Goal: Communication & Community: Ask a question

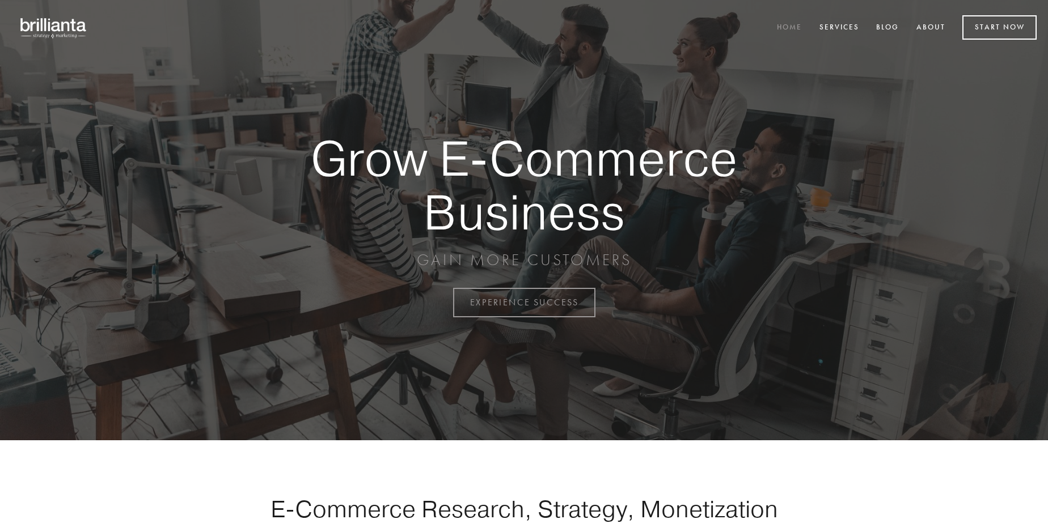
scroll to position [2972, 0]
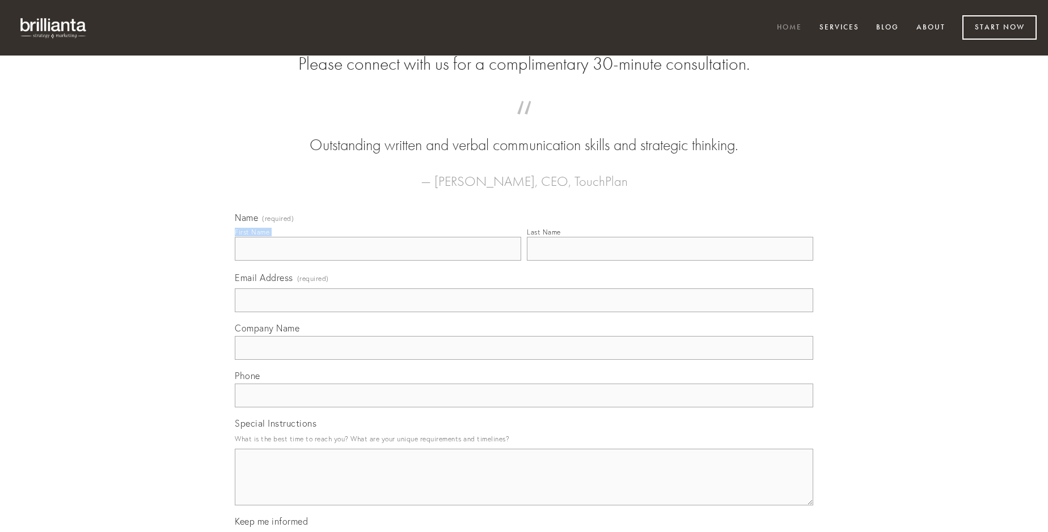
type input "[PERSON_NAME]"
click at [670, 261] on input "Last Name" at bounding box center [670, 249] width 286 height 24
type input "[PERSON_NAME]"
click at [524, 312] on input "Email Address (required)" at bounding box center [524, 301] width 578 height 24
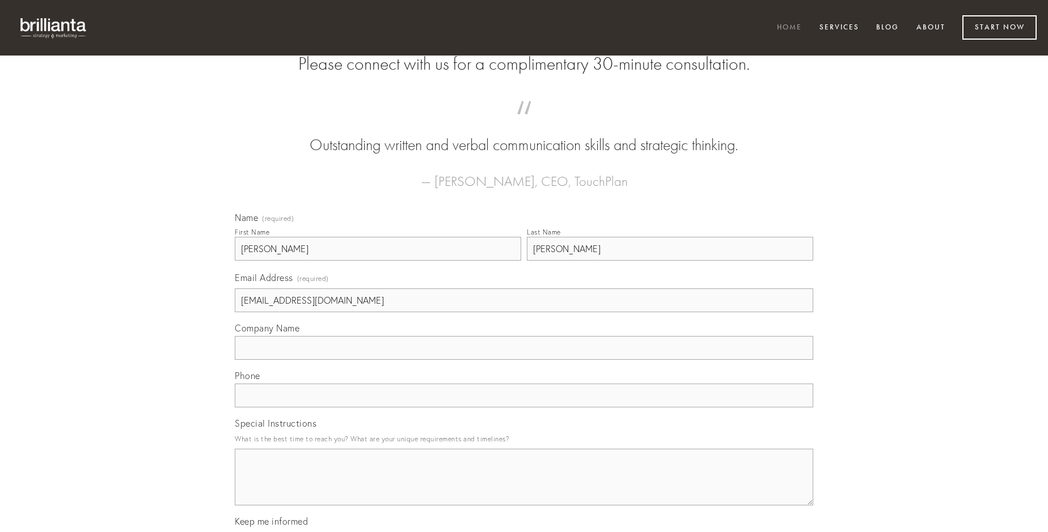
type input "[EMAIL_ADDRESS][DOMAIN_NAME]"
click at [524, 360] on input "Company Name" at bounding box center [524, 348] width 578 height 24
type input "ventus"
click at [524, 408] on input "text" at bounding box center [524, 396] width 578 height 24
click at [524, 488] on textarea "Special Instructions" at bounding box center [524, 477] width 578 height 57
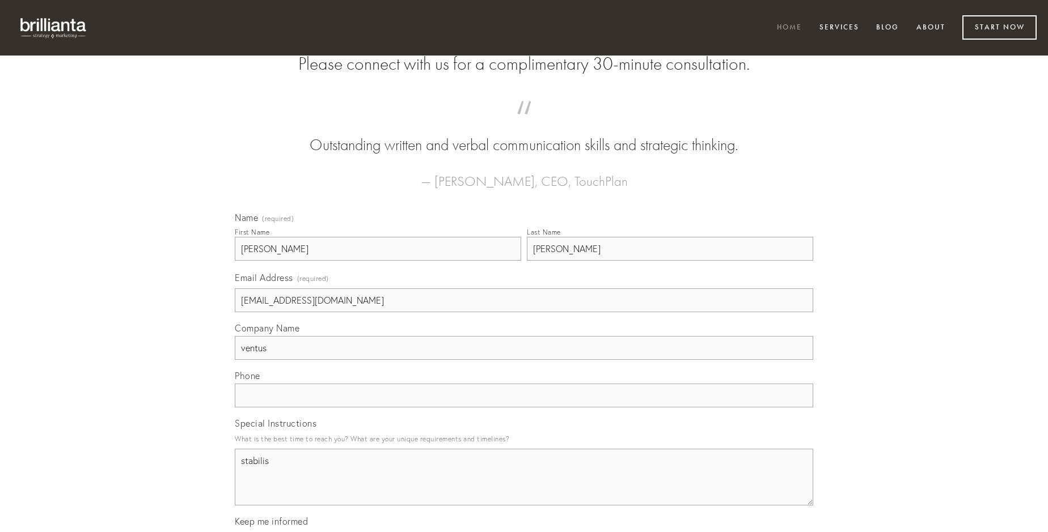
type textarea "stabilis"
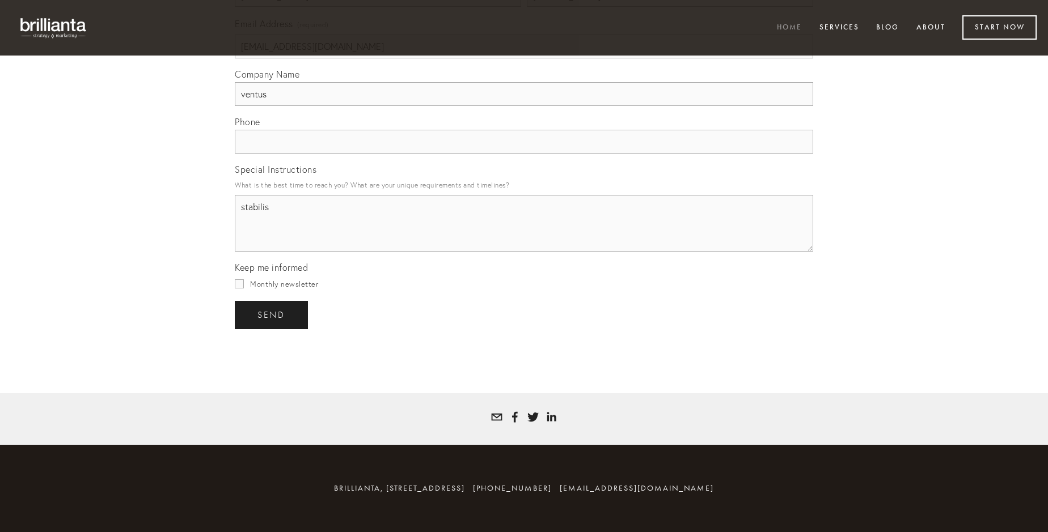
click at [272, 315] on span "send" at bounding box center [271, 315] width 28 height 10
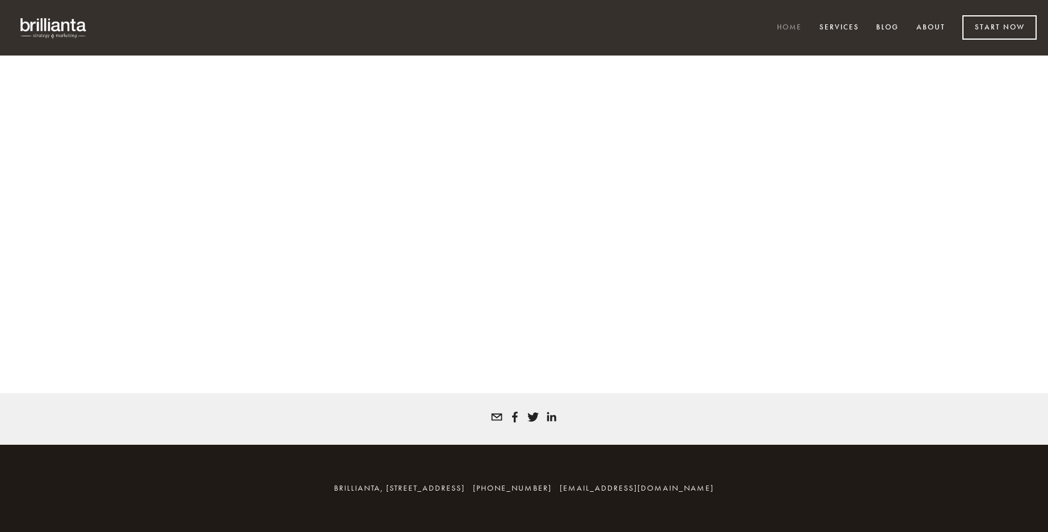
scroll to position [2956, 0]
